Goal: Use online tool/utility: Utilize a website feature to perform a specific function

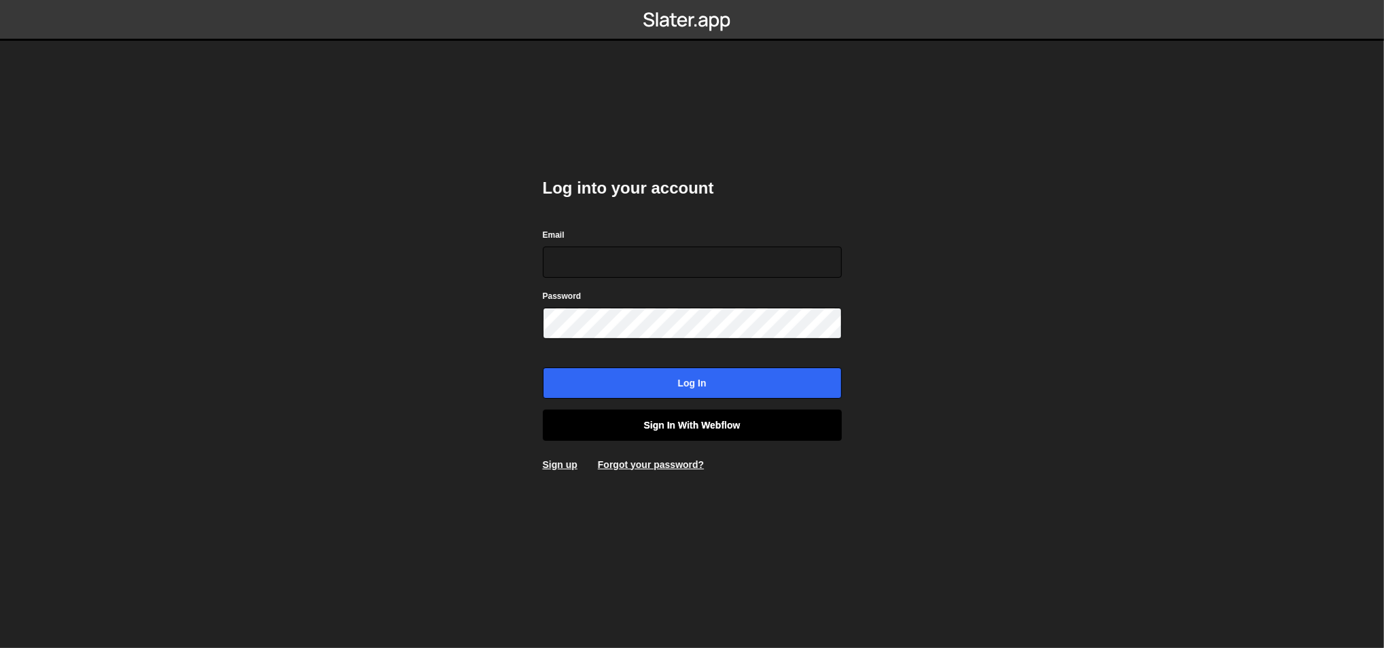
type input "lazar@akka.studio"
click at [778, 431] on link "Sign in with Webflow" at bounding box center [692, 425] width 299 height 31
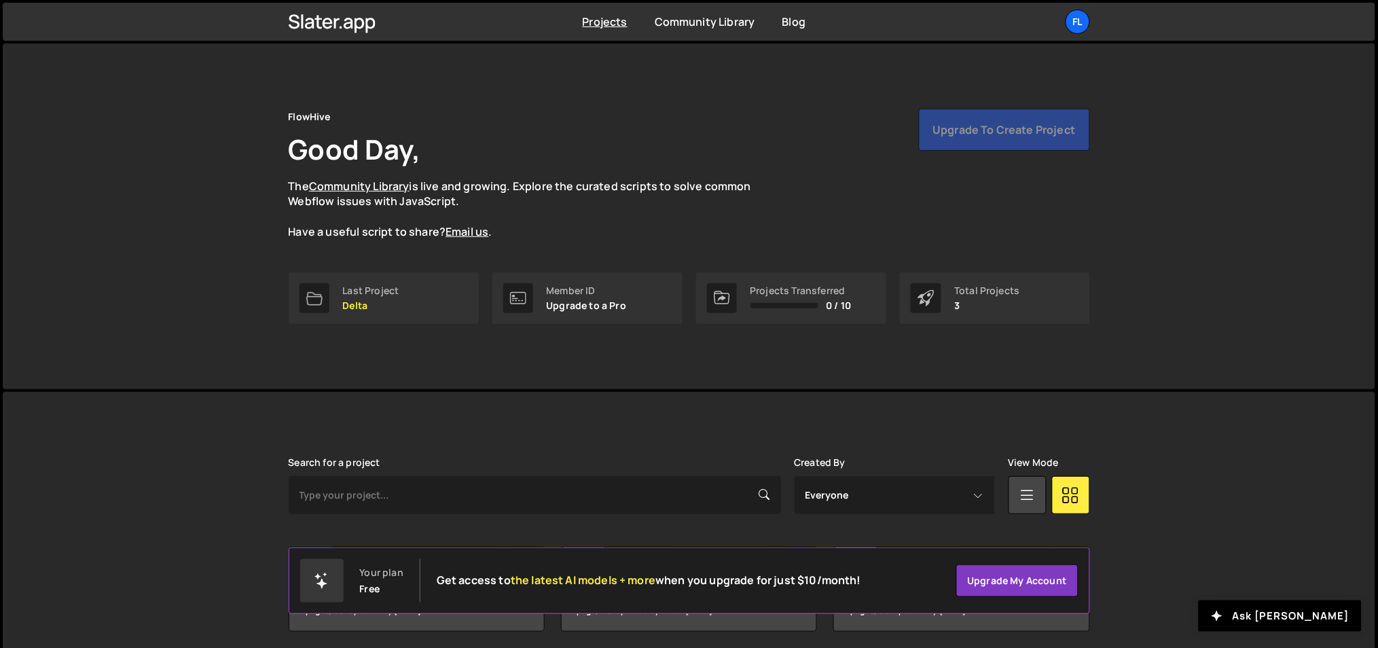
scroll to position [50, 0]
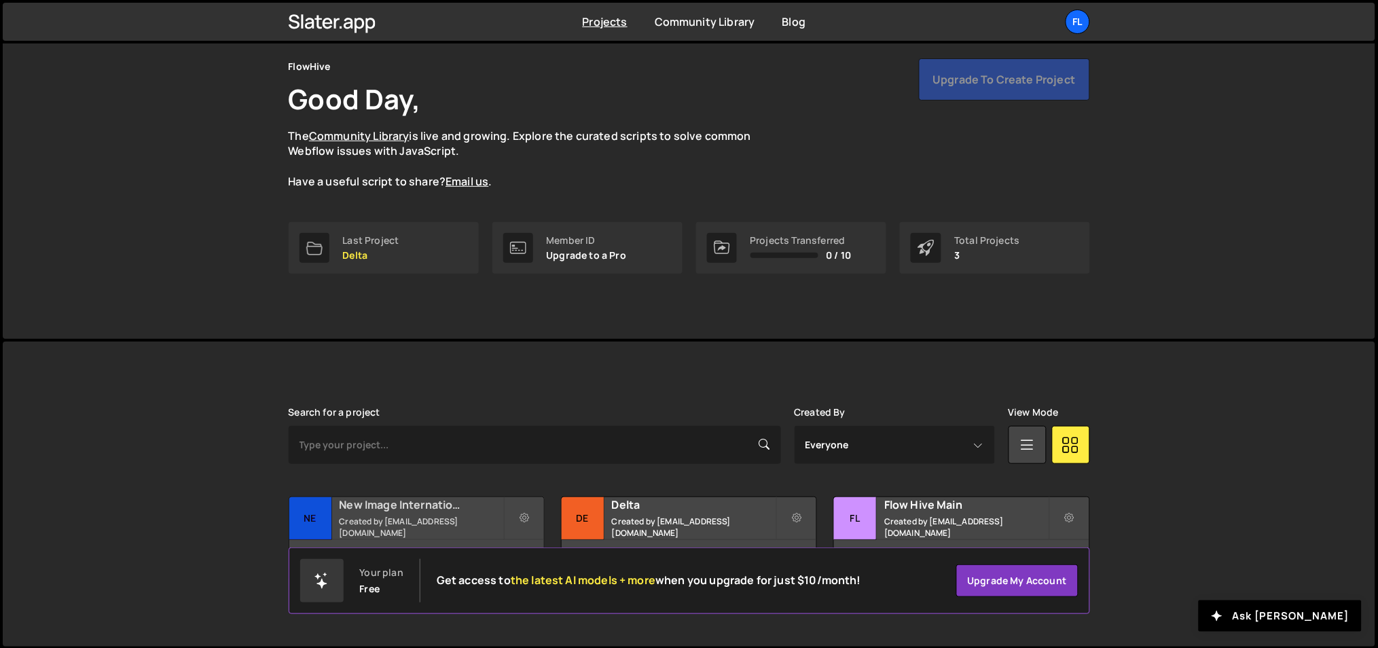
click at [418, 512] on h2 "New Image International" at bounding box center [422, 504] width 164 height 15
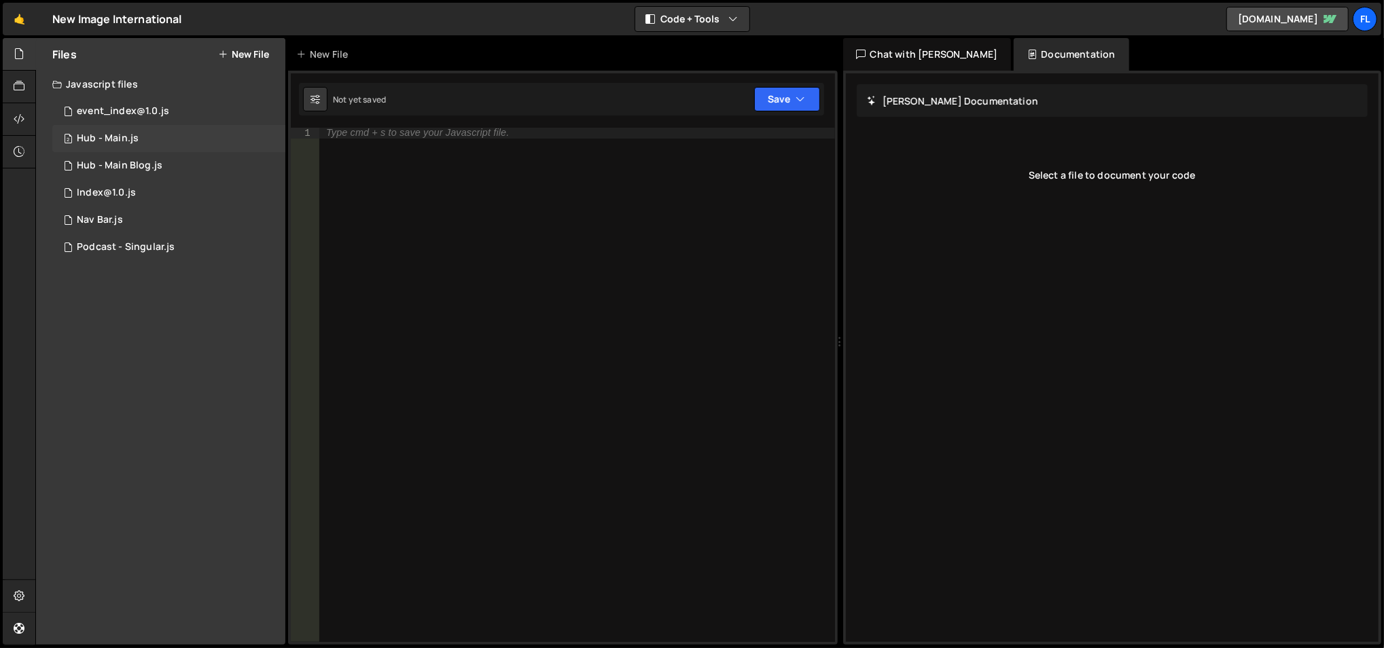
click at [209, 143] on div "2 Hub - Main.js 0" at bounding box center [168, 138] width 233 height 27
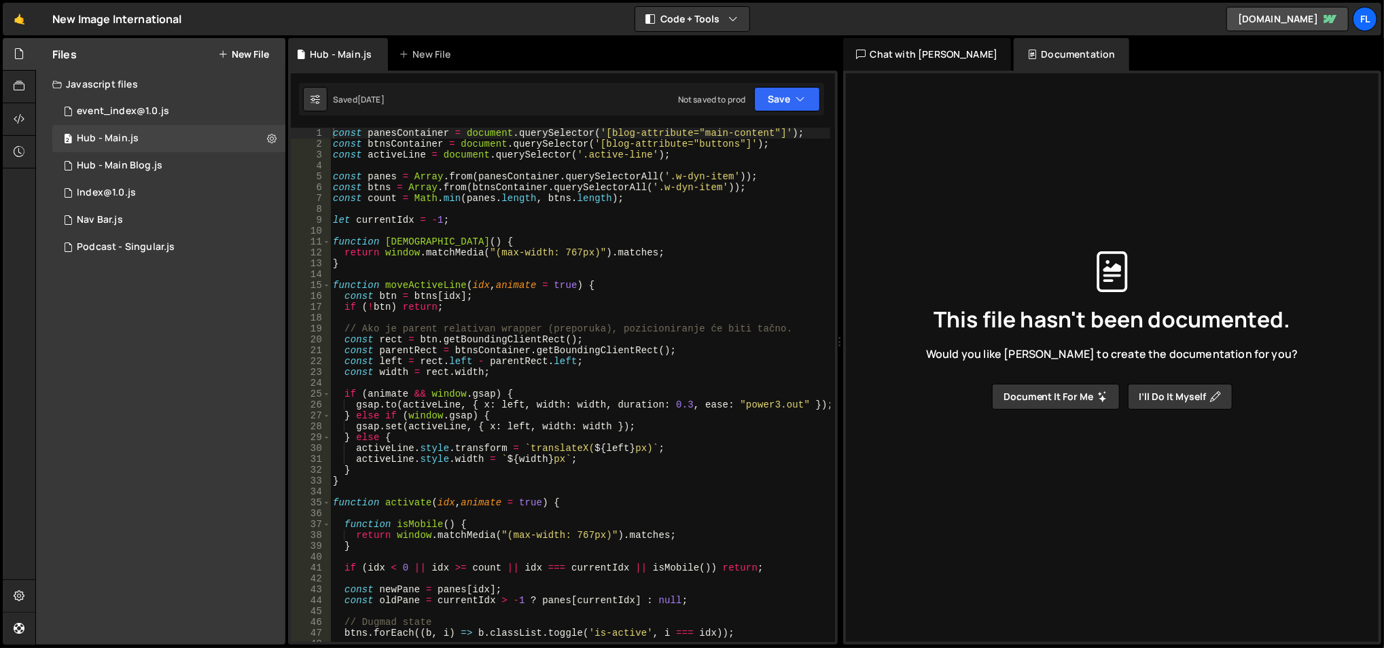
click at [766, 113] on div "Saved [DATE] Not saved to prod Upgrade to Edit Save Save to Staging S Saved [DA…" at bounding box center [561, 99] width 525 height 33
click at [772, 103] on button "Save" at bounding box center [787, 99] width 66 height 24
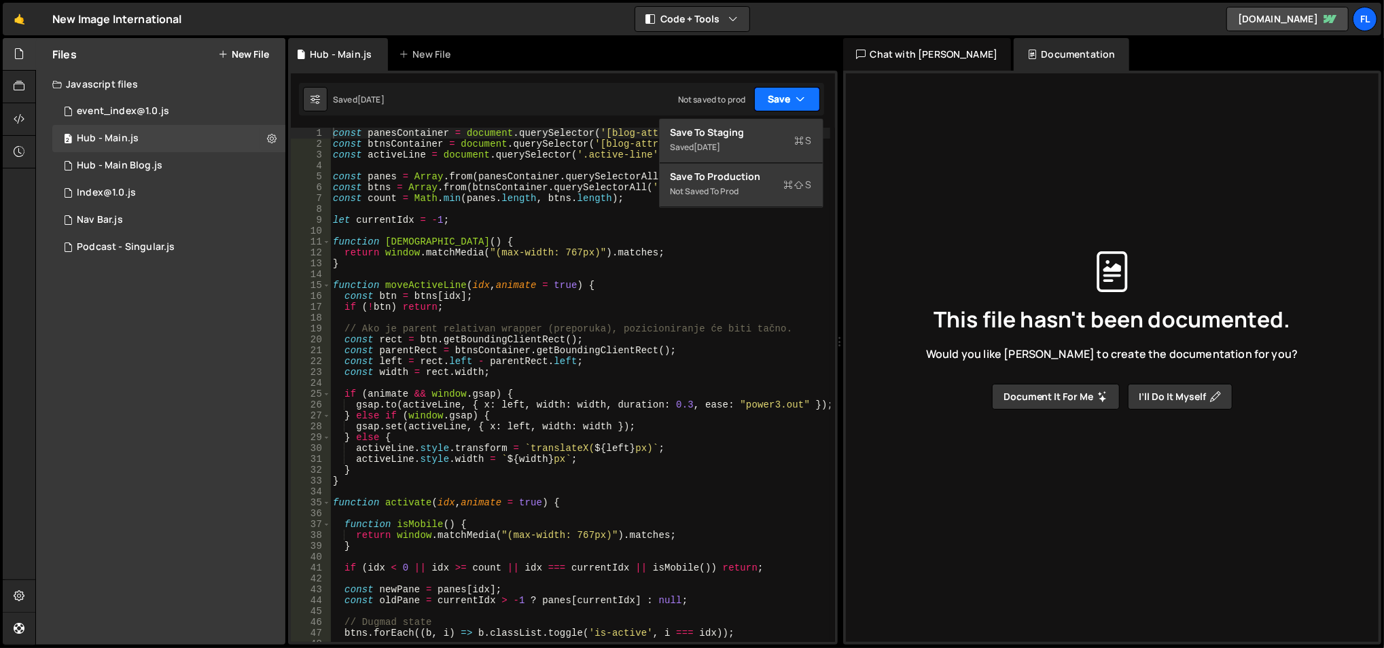
click at [770, 105] on button "Save" at bounding box center [787, 99] width 66 height 24
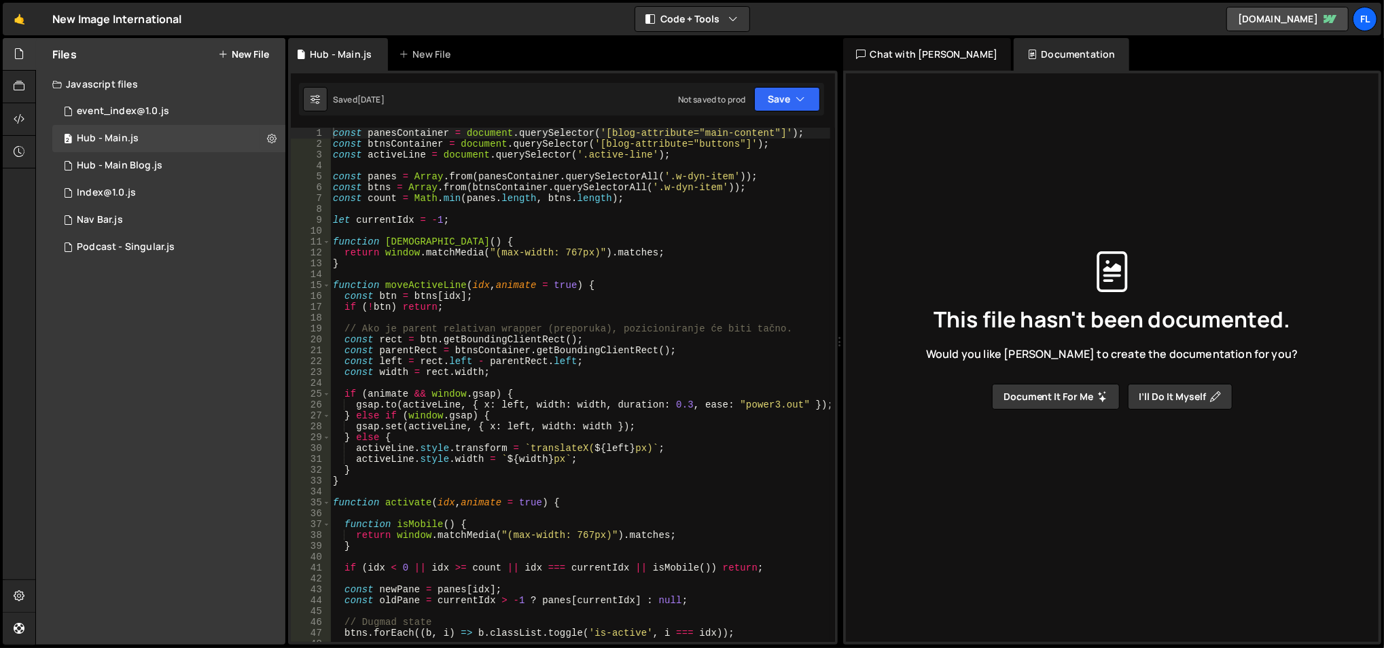
type textarea "}"
click at [558, 268] on div "const panesContainer = document . querySelector ( '[blog-attribute="main-conten…" at bounding box center [580, 396] width 501 height 537
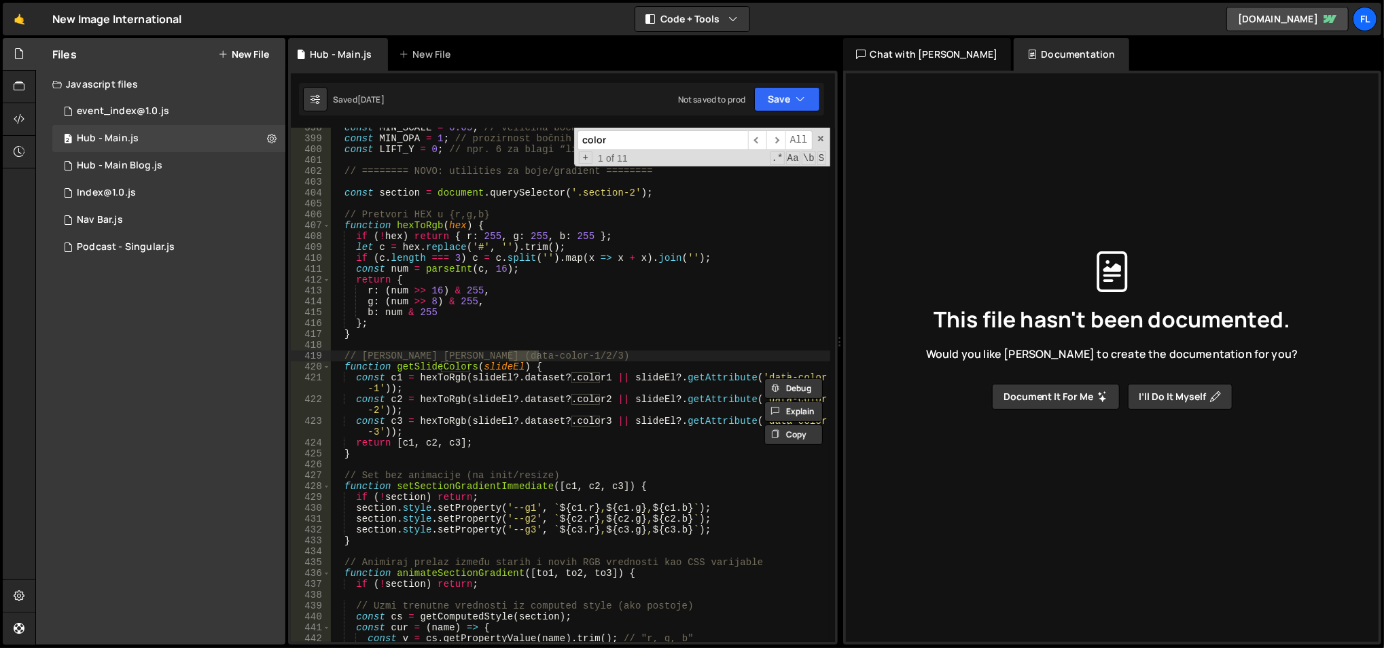
scroll to position [4363, 0]
type input "color"
type textarea "const c1 = hexToRgb(slideEl?.dataset?.color1 || slideEl?.getAttribute('data-col…"
click at [498, 372] on div "const MIN_SCALE = 0.65 ; // veličina bočnih const MIN_OPA = 1 ; // prozirnost b…" at bounding box center [580, 390] width 501 height 537
click at [442, 380] on div "const MIN_SCALE = 0.65 ; // veličina bočnih const MIN_OPA = 1 ; // prozirnost b…" at bounding box center [580, 390] width 501 height 537
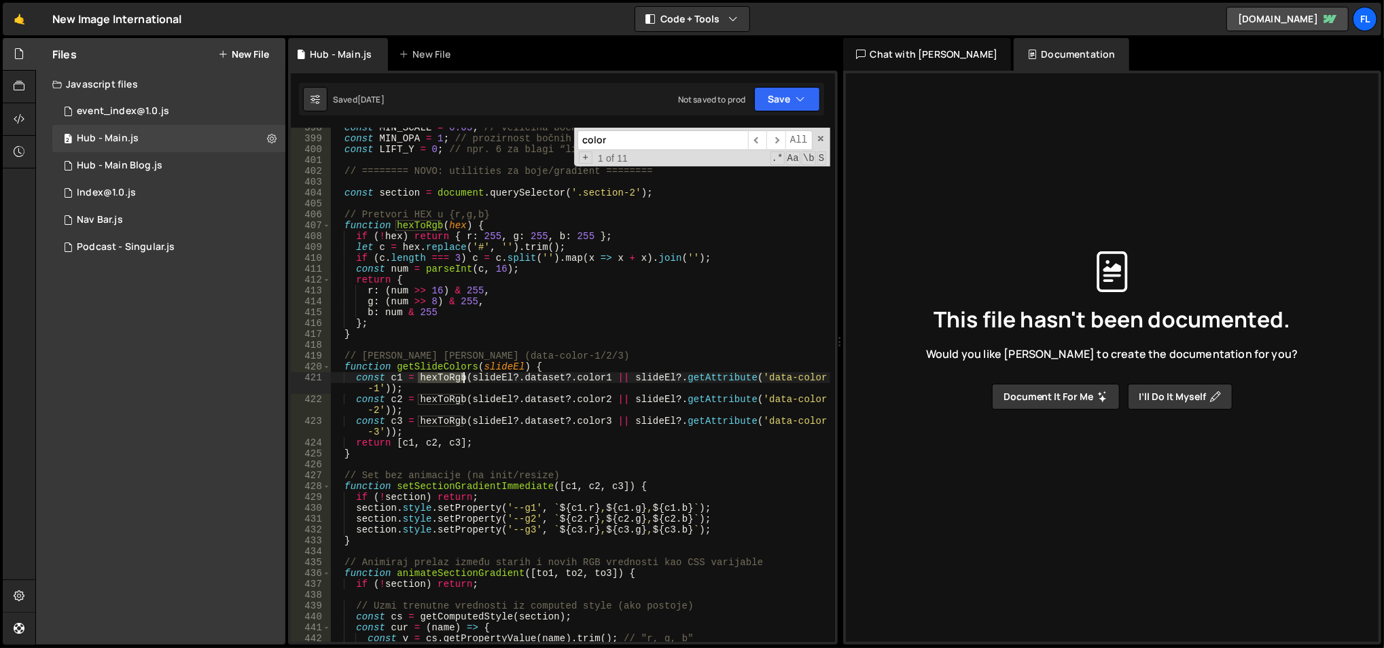
click at [442, 380] on div "const MIN_SCALE = 0.65 ; // veličina bočnih const MIN_OPA = 1 ; // prozirnost b…" at bounding box center [580, 390] width 501 height 537
click at [647, 374] on div "const MIN_SCALE = 0.65 ; // veličina bočnih const MIN_OPA = 1 ; // prozirnost b…" at bounding box center [580, 390] width 501 height 537
type input "slideEl"
type textarea "function getSlideColors(slideEl) {"
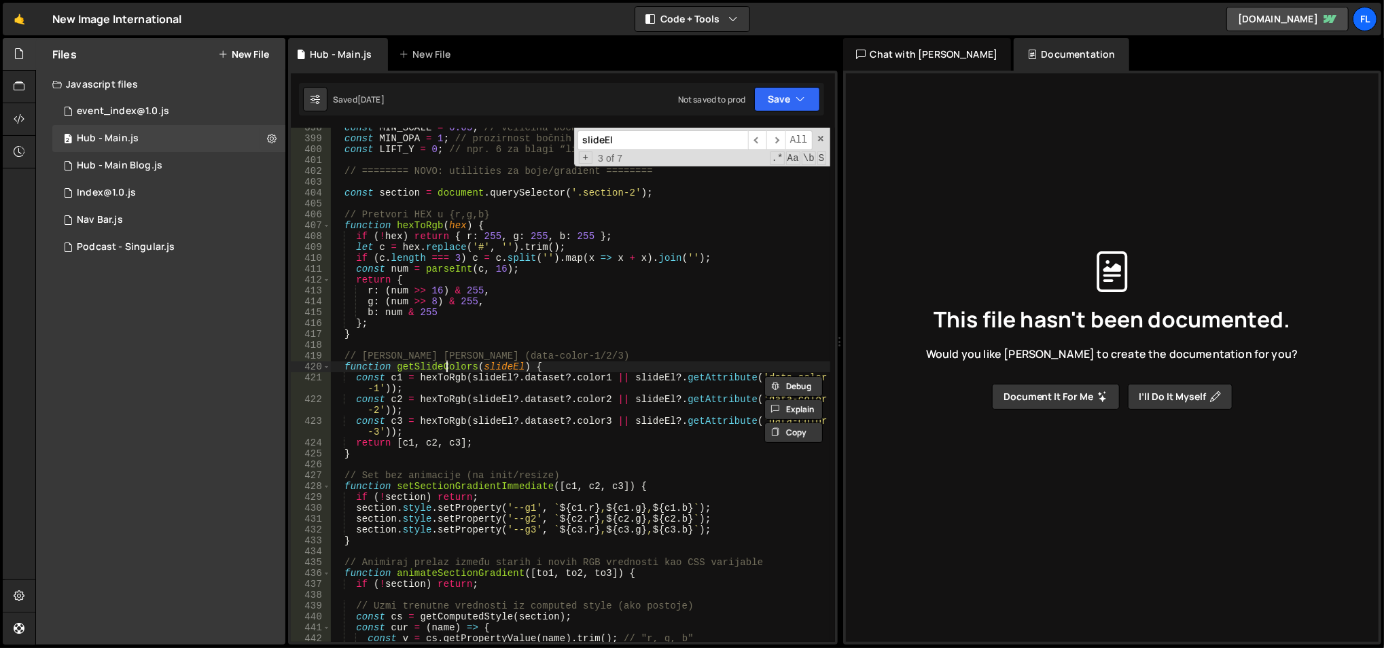
click at [446, 363] on div "const MIN_SCALE = 0.65 ; // veličina bočnih const MIN_OPA = 1 ; // prozirnost b…" at bounding box center [580, 390] width 501 height 537
type input "getSlideColors"
click at [779, 137] on span "​" at bounding box center [775, 140] width 19 height 20
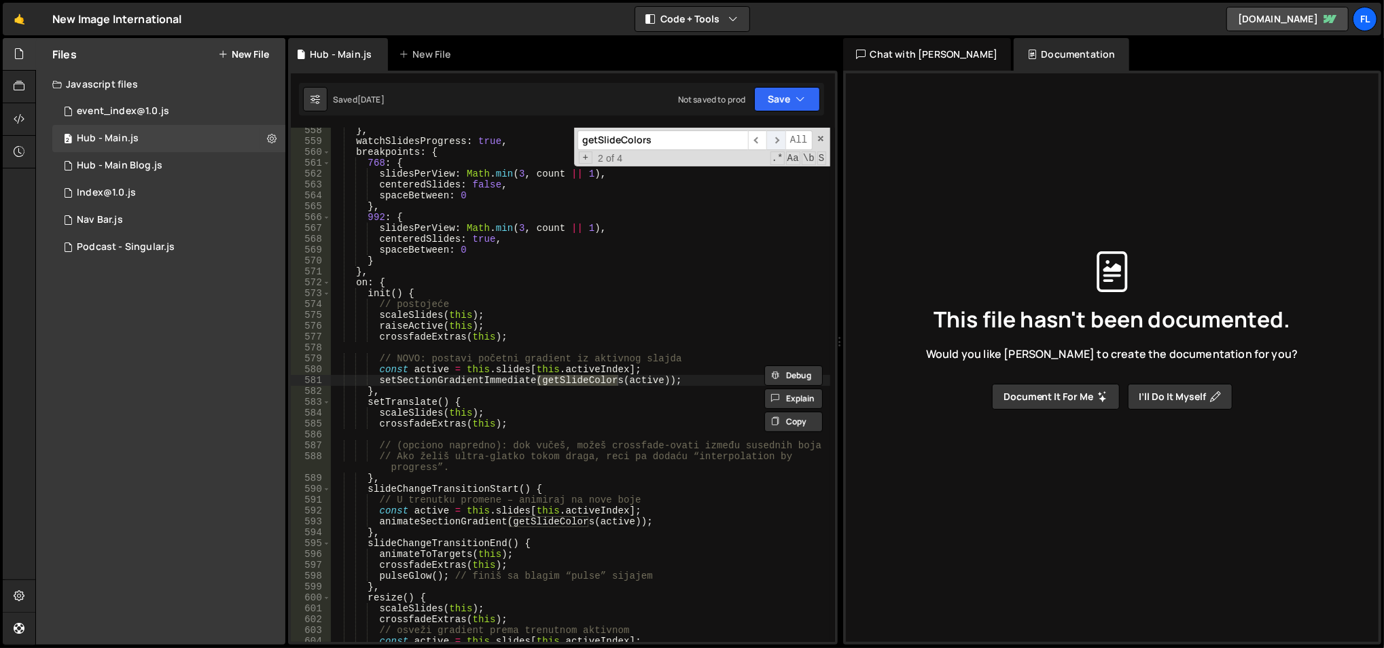
scroll to position [6154, 0]
click at [780, 137] on span "​" at bounding box center [775, 140] width 19 height 20
type textarea "setSectionGradientImmediate(getSlideColors(active));"
click at [636, 384] on div "} , watchSlidesProgress : true , breakpoints : { 768 : { slidesPerView : Math .…" at bounding box center [580, 393] width 501 height 537
